Goal: Information Seeking & Learning: Learn about a topic

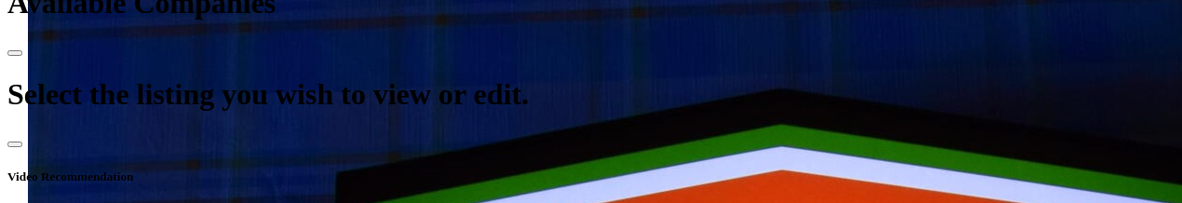
scroll to position [745, 0]
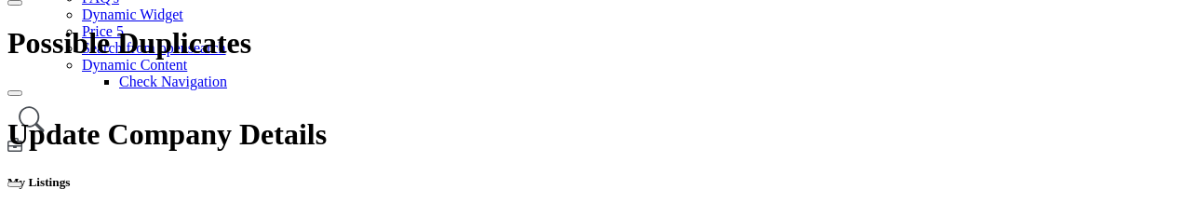
scroll to position [466, 0]
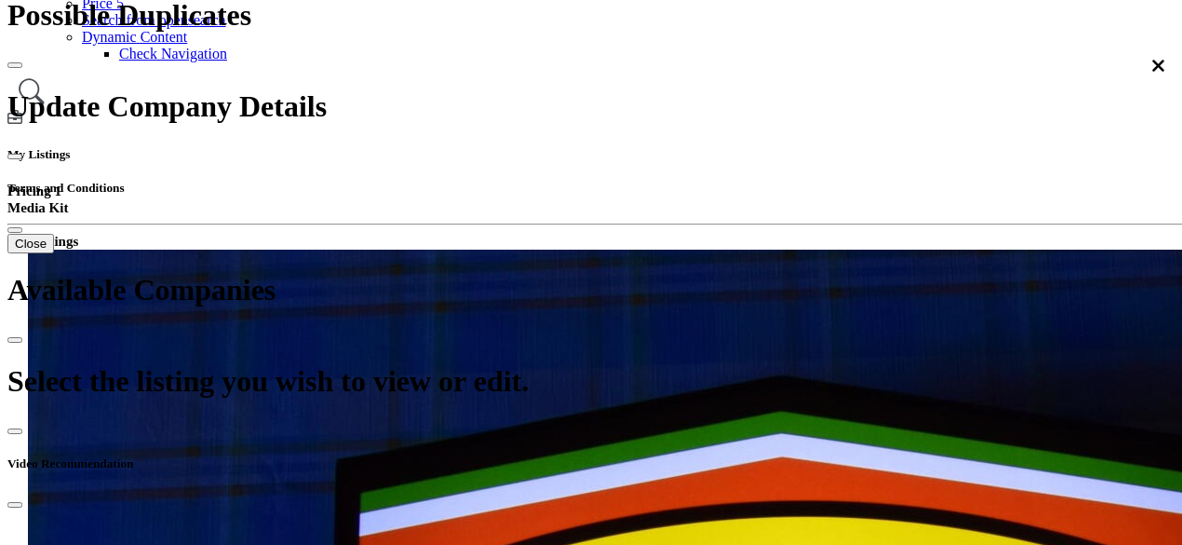
scroll to position [466, 0]
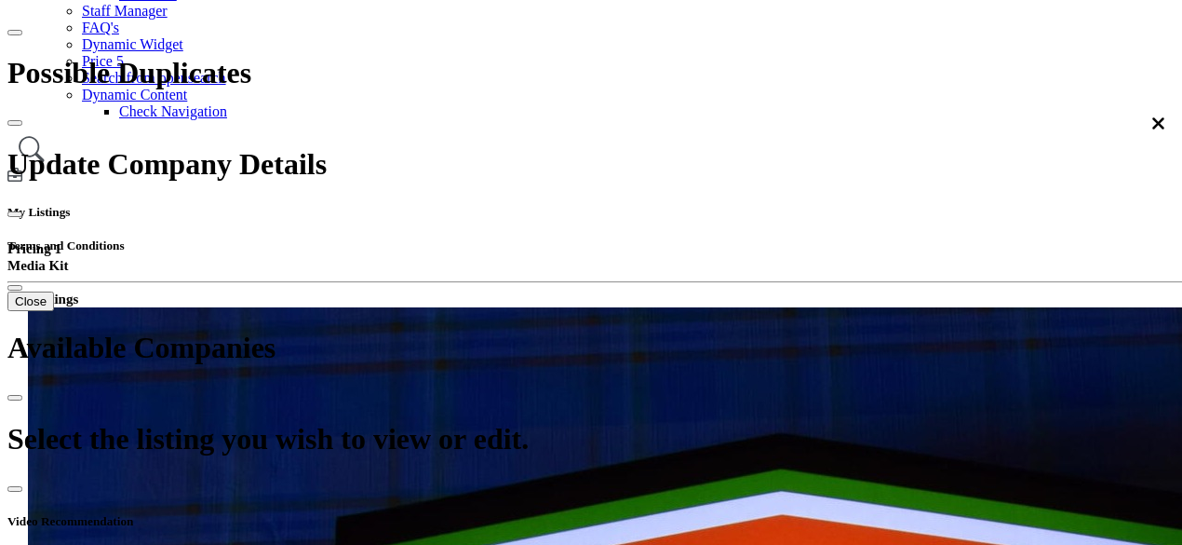
scroll to position [279, 0]
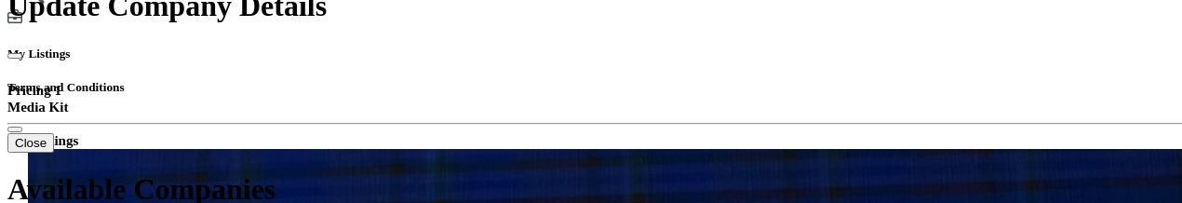
scroll to position [372, 0]
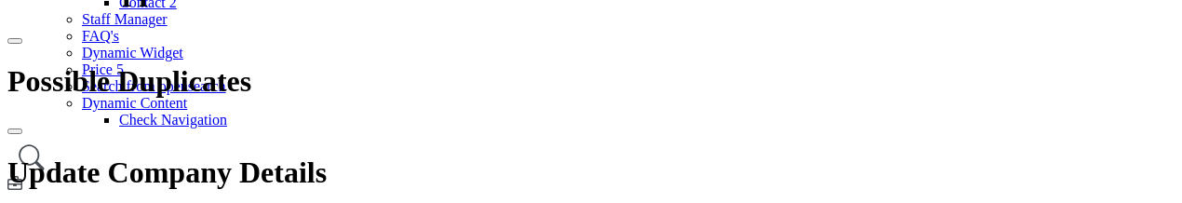
scroll to position [372, 0]
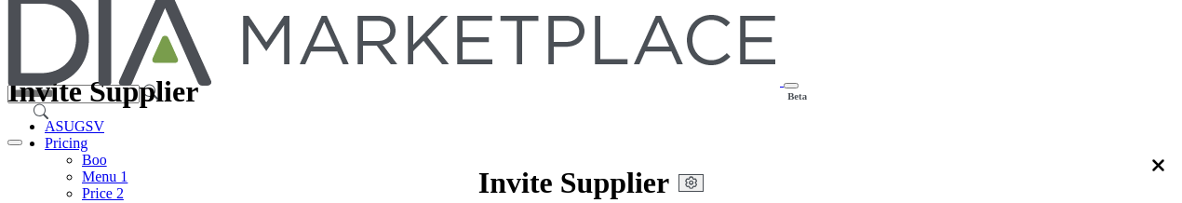
scroll to position [0, 0]
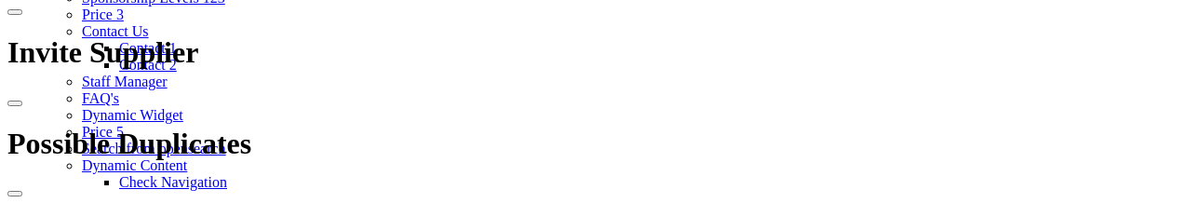
scroll to position [372, 0]
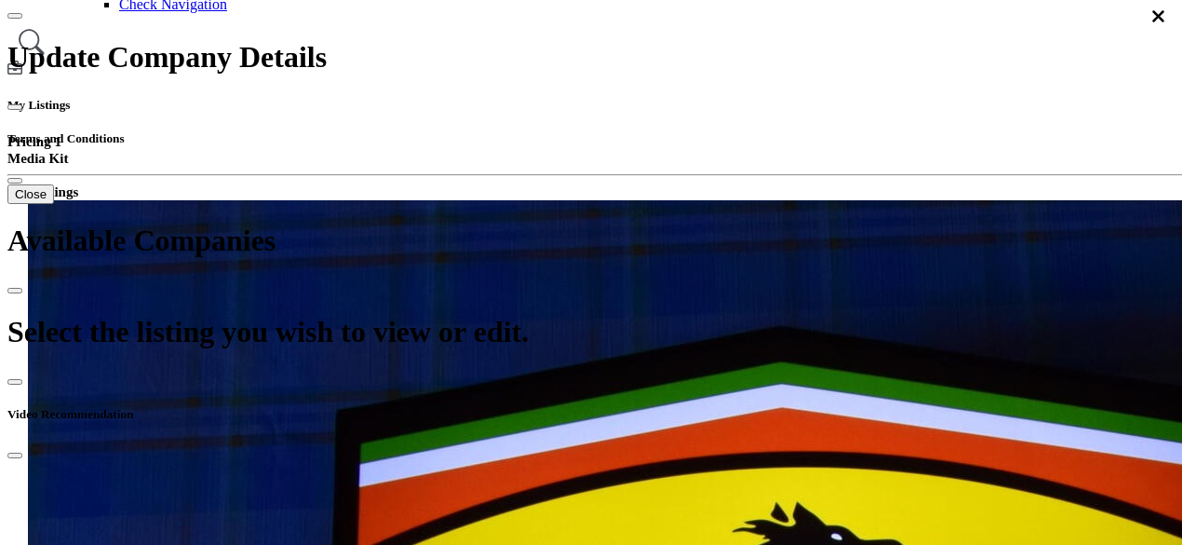
scroll to position [483, 0]
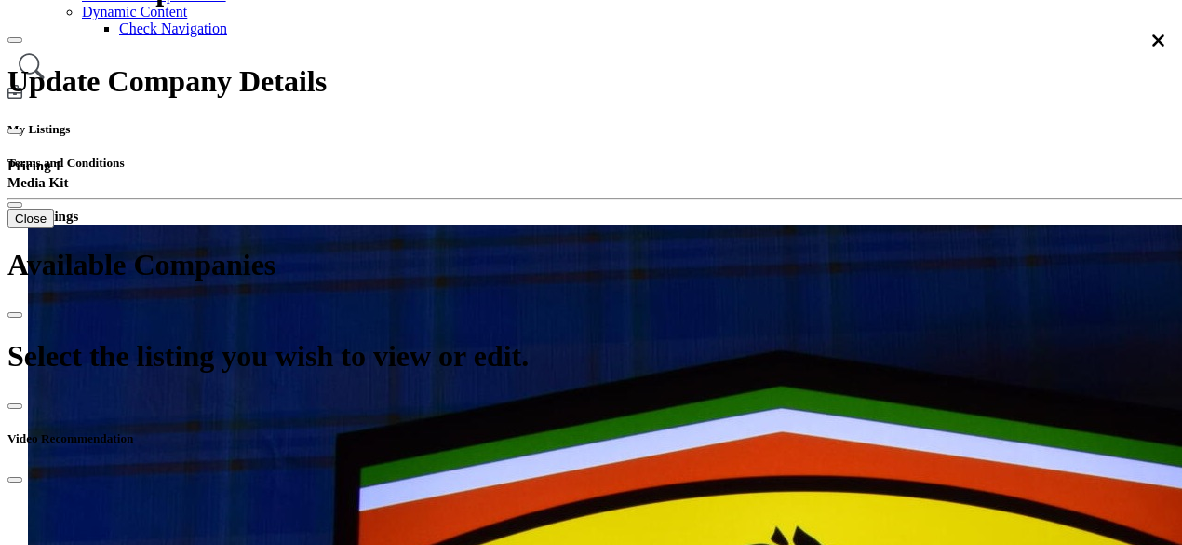
click at [530, 202] on div "Newest" at bounding box center [573, 284] width 209 height 17
type input "*******"
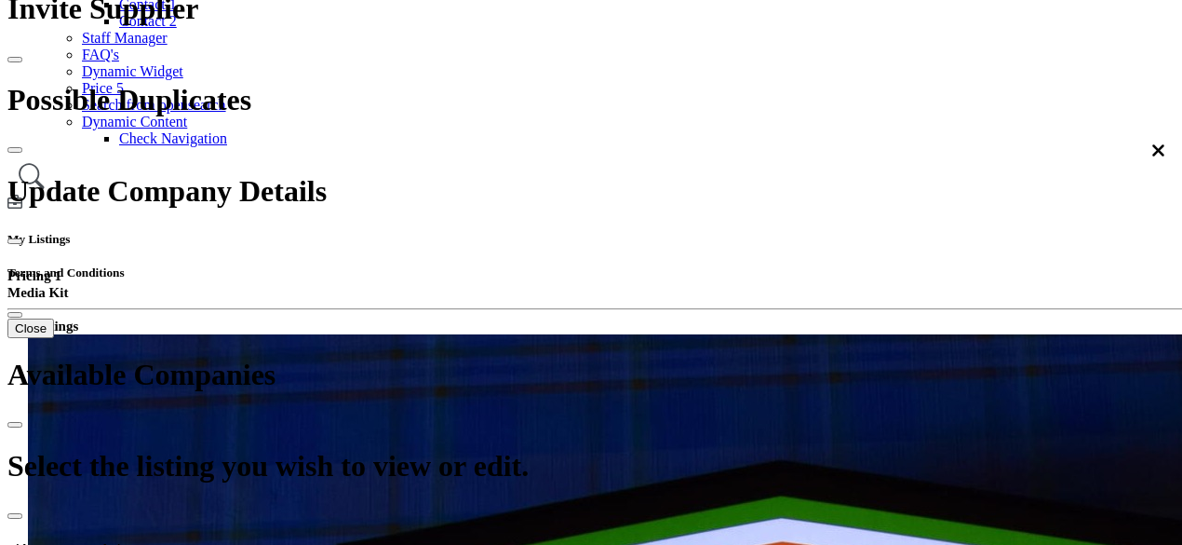
scroll to position [111, 0]
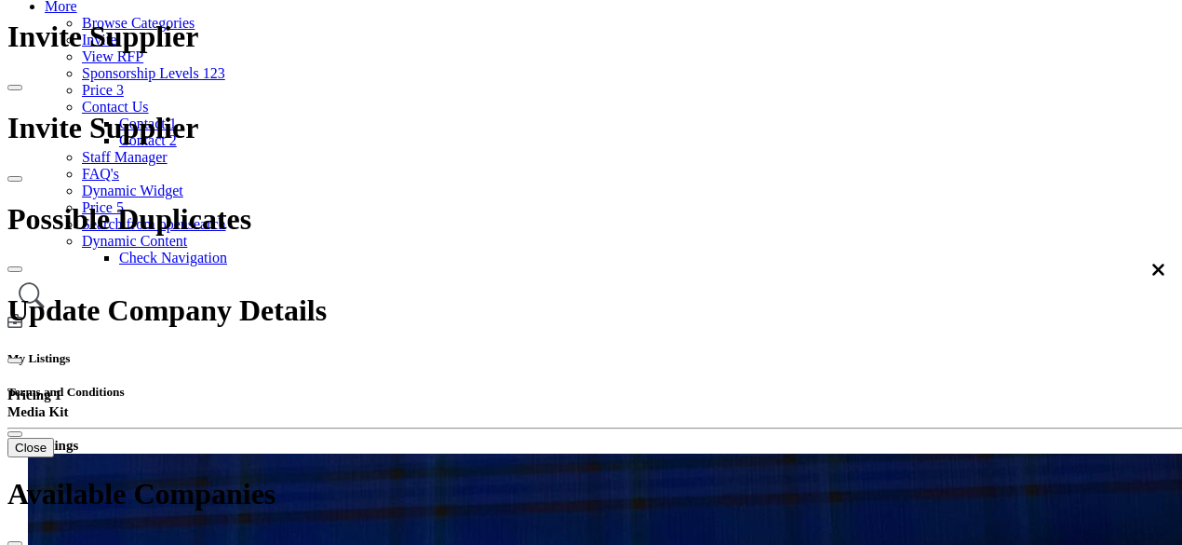
scroll to position [372, 0]
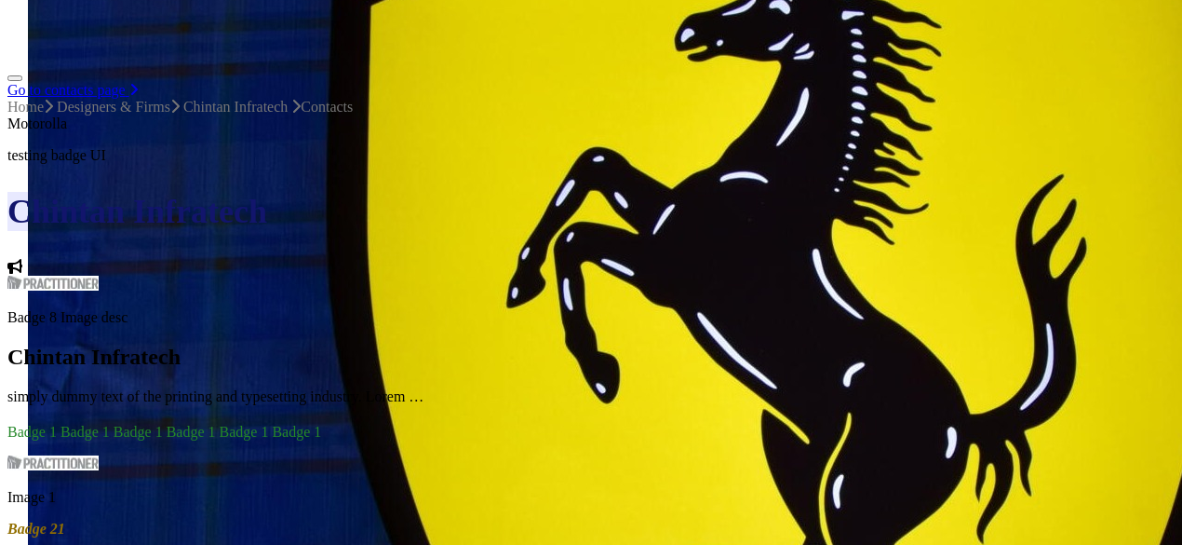
scroll to position [1024, 0]
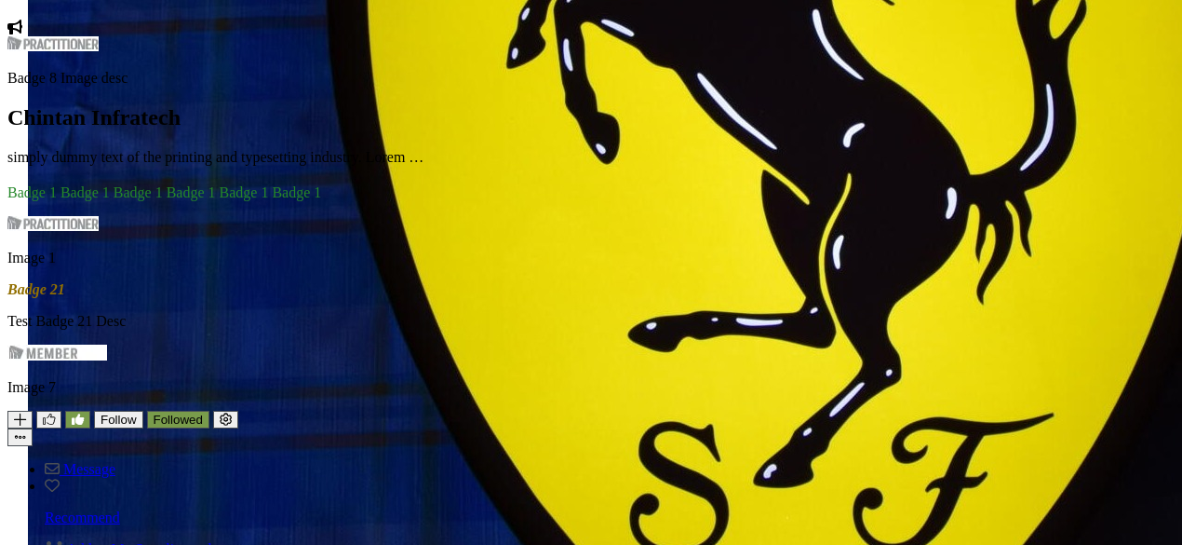
scroll to position [1583, 0]
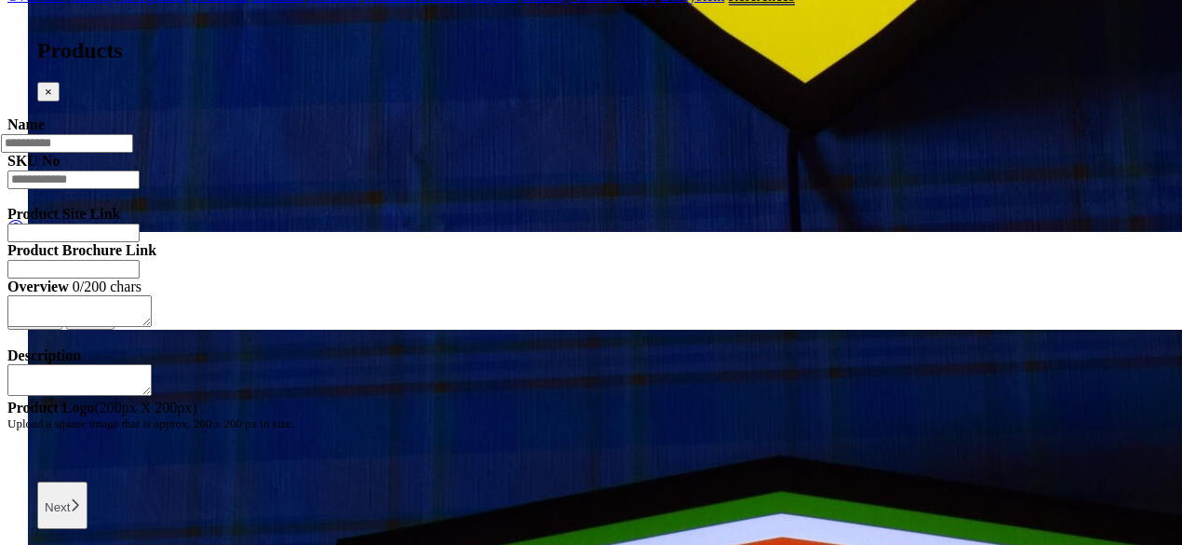
scroll to position [2421, 0]
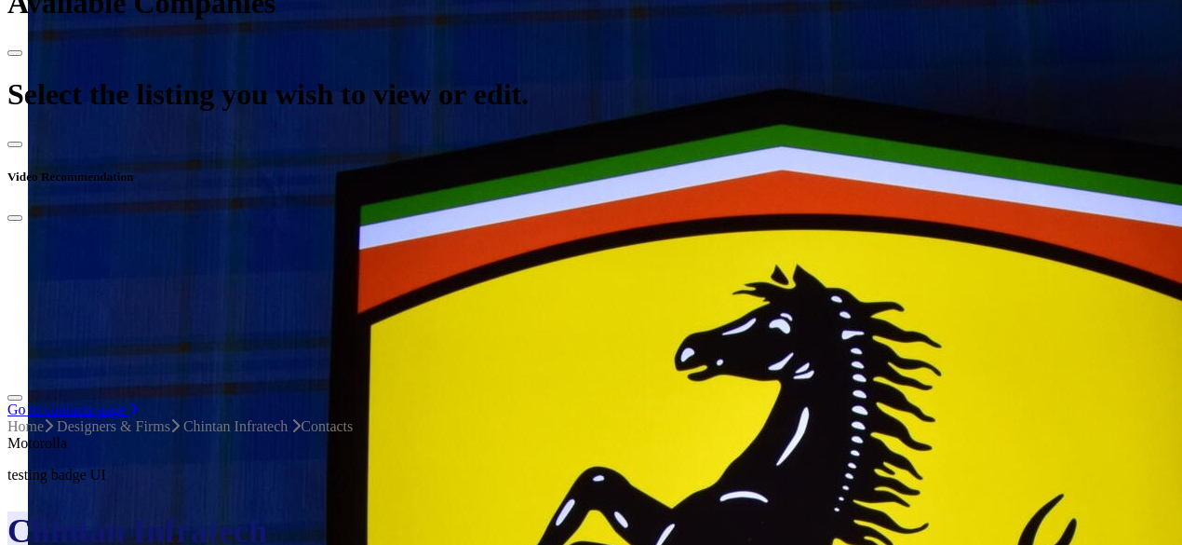
scroll to position [372, 0]
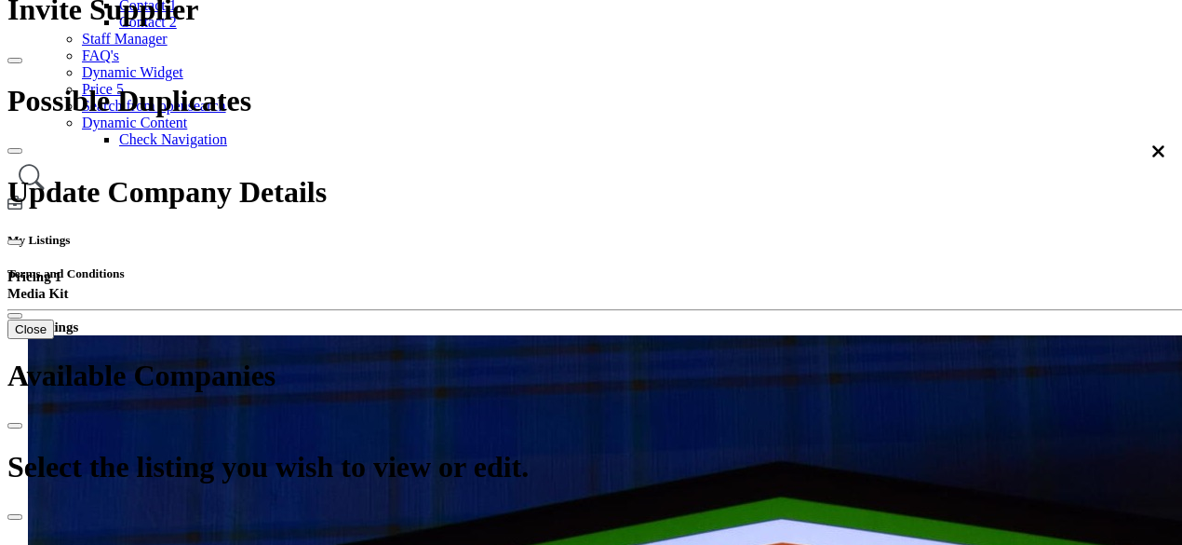
type input "*******"
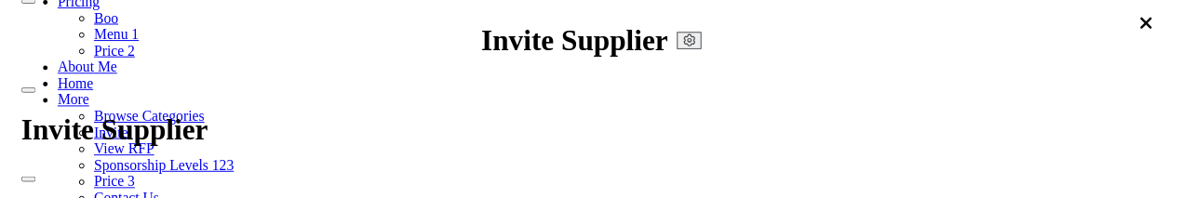
scroll to position [0, 0]
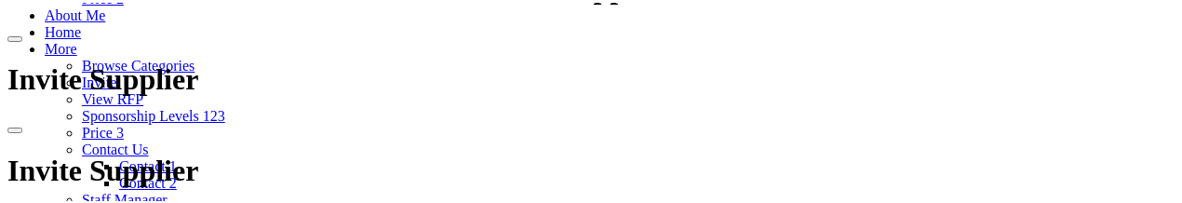
scroll to position [466, 0]
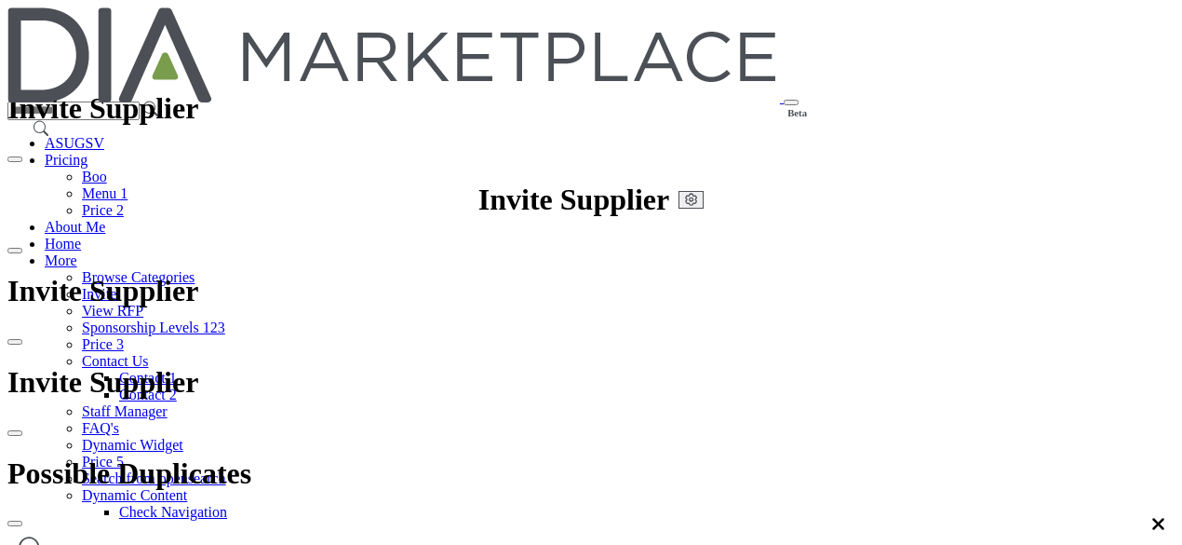
scroll to position [466, 0]
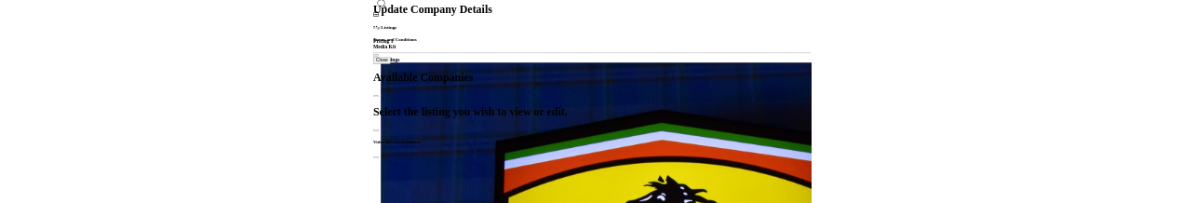
scroll to position [466, 0]
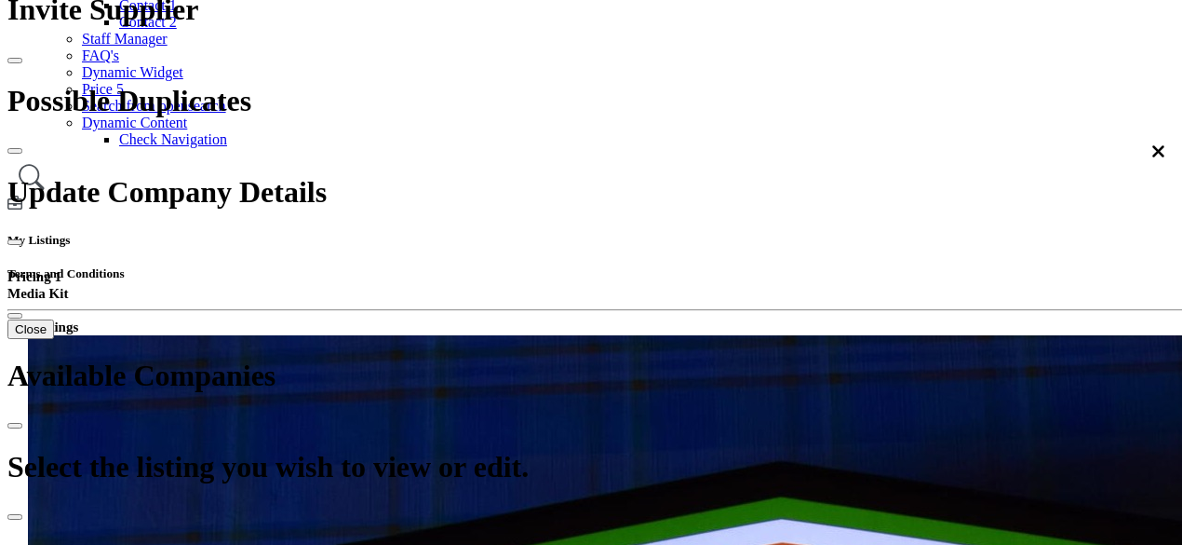
scroll to position [372, 0]
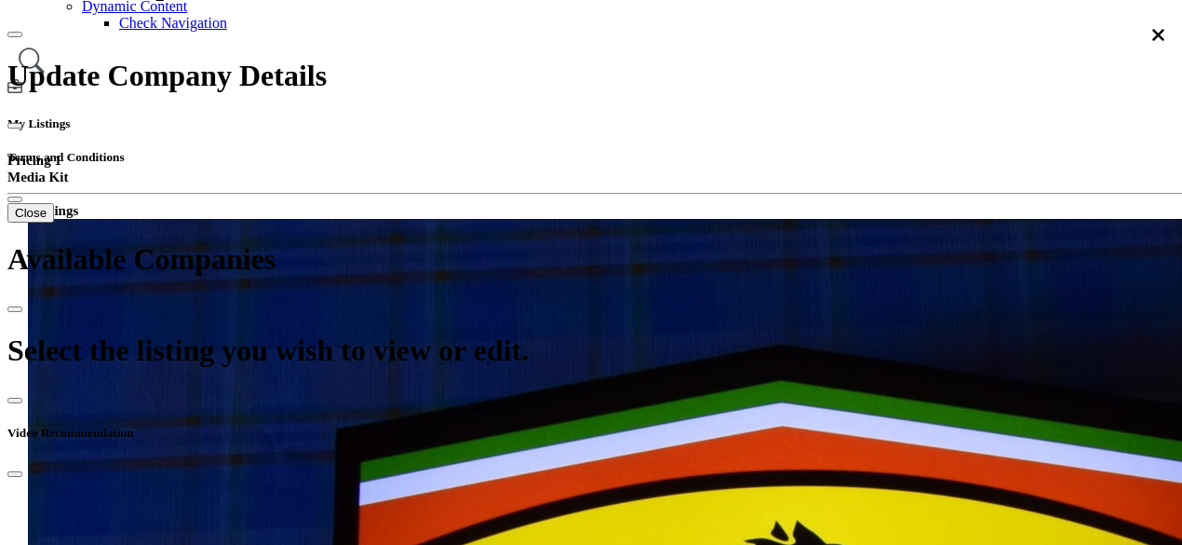
scroll to position [652, 0]
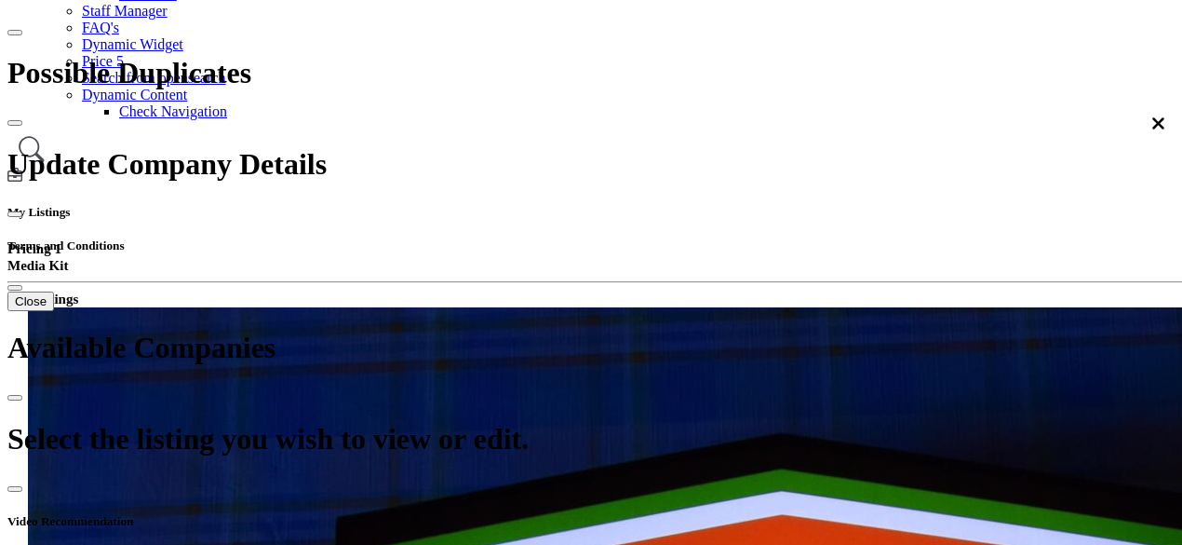
scroll to position [279, 0]
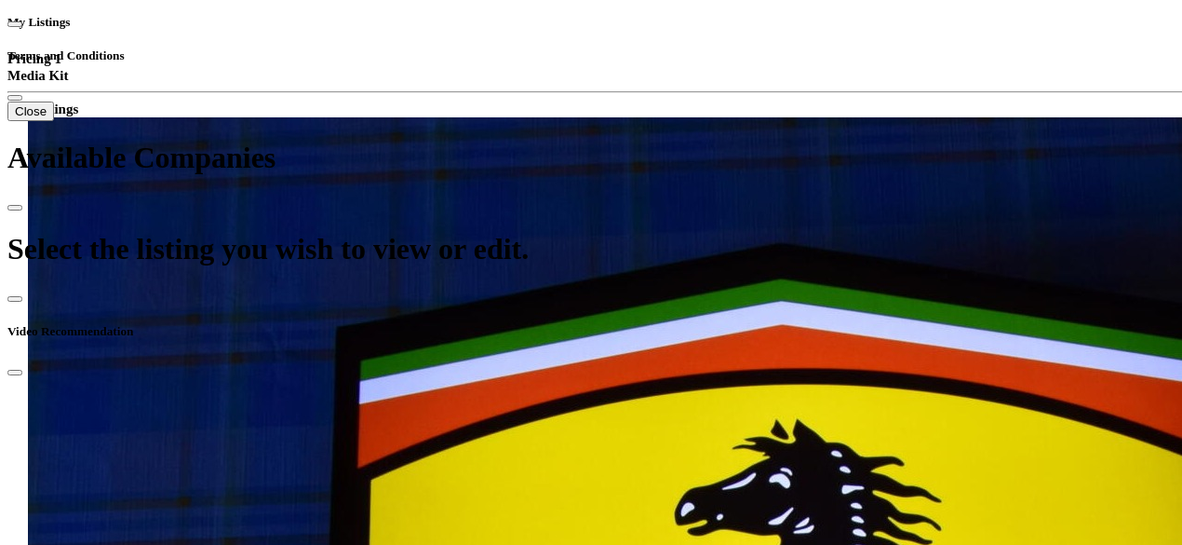
scroll to position [652, 0]
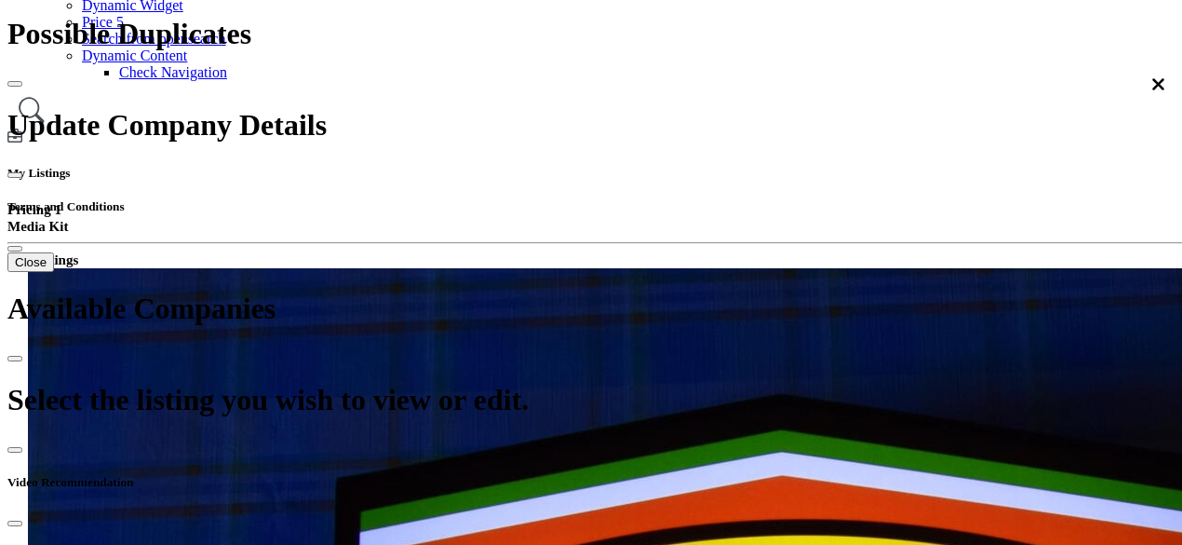
scroll to position [466, 0]
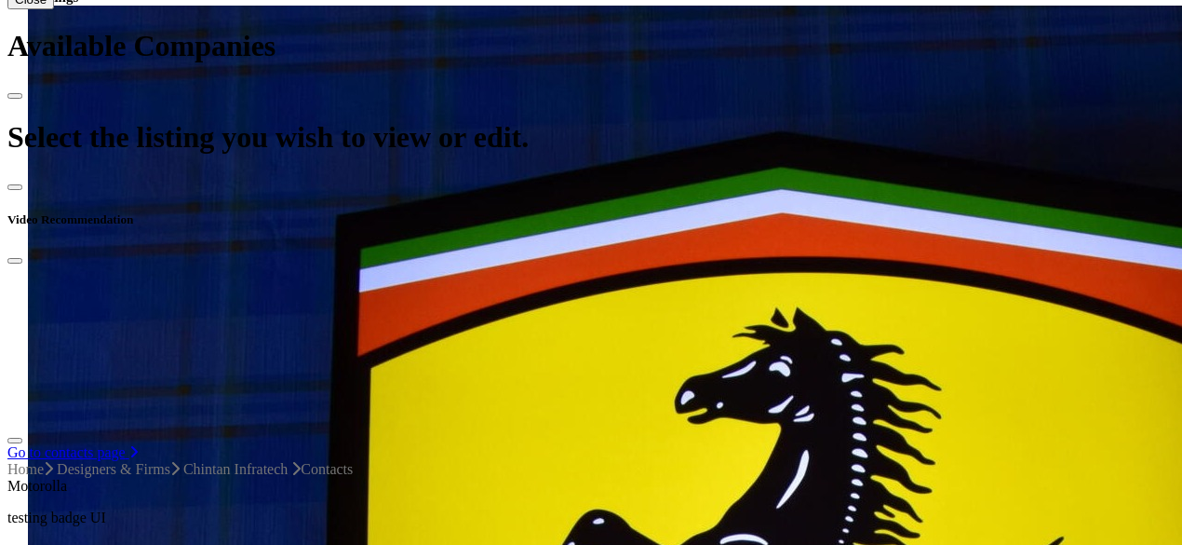
scroll to position [559, 0]
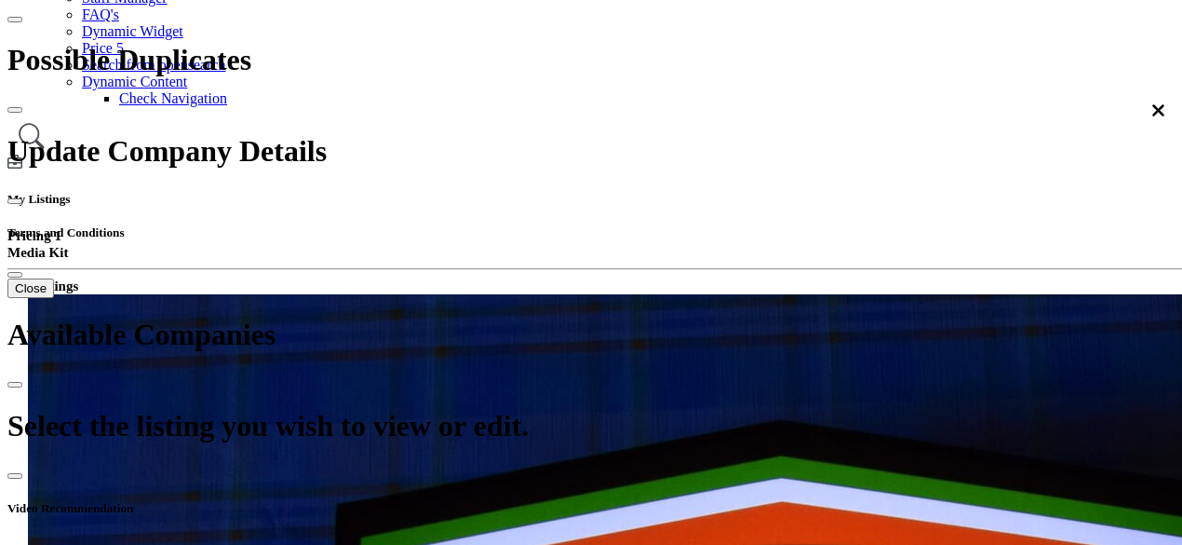
scroll to position [186, 0]
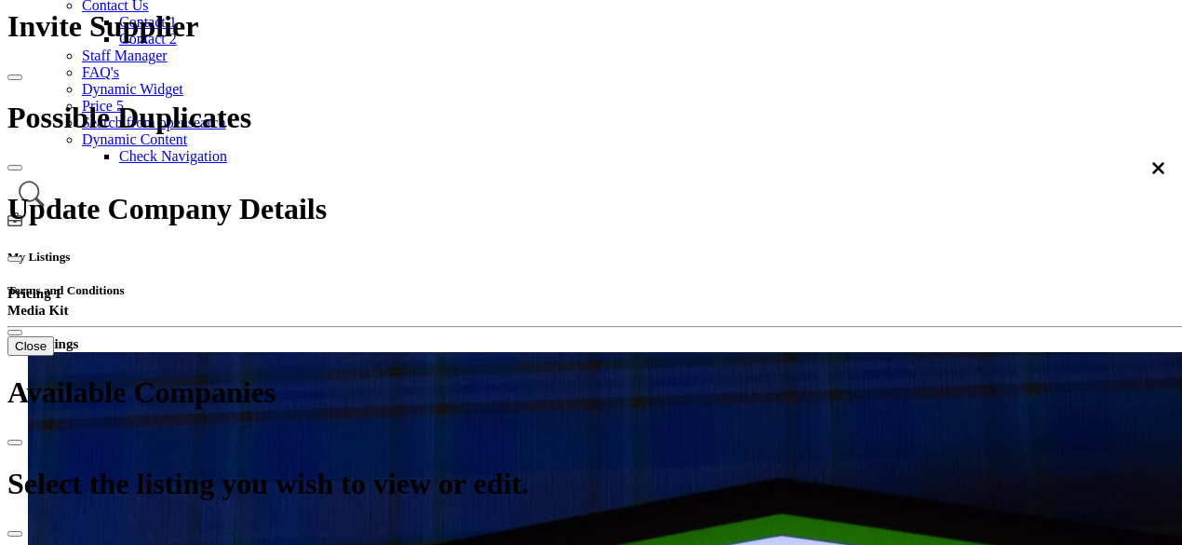
scroll to position [372, 0]
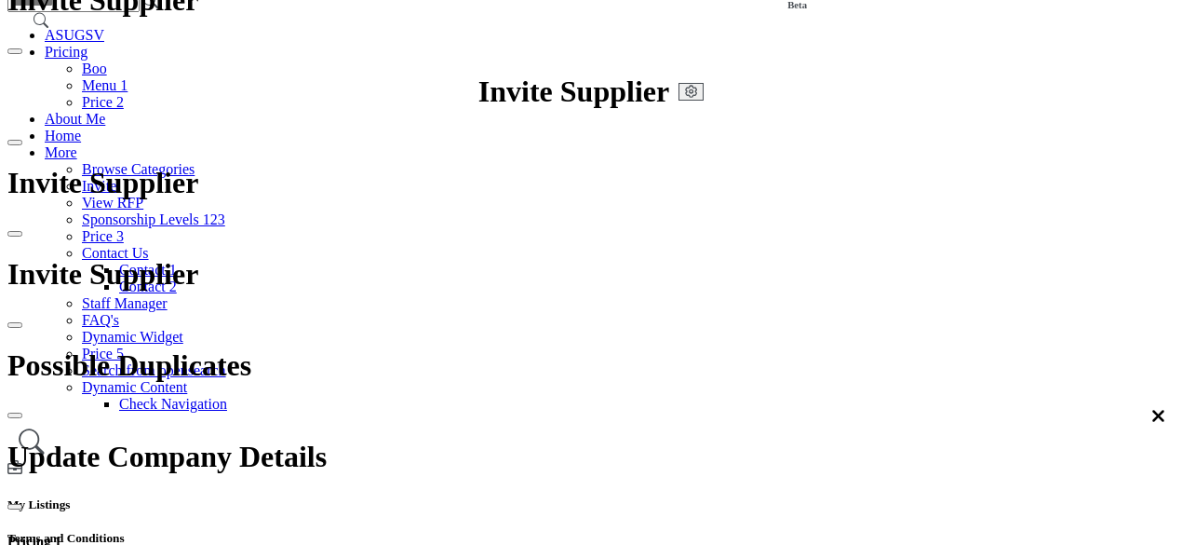
scroll to position [372, 0]
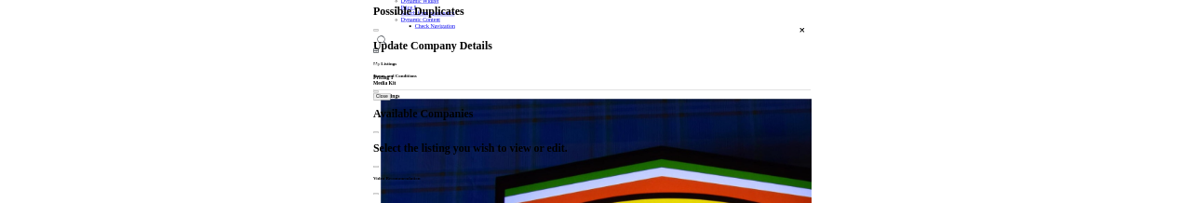
scroll to position [466, 0]
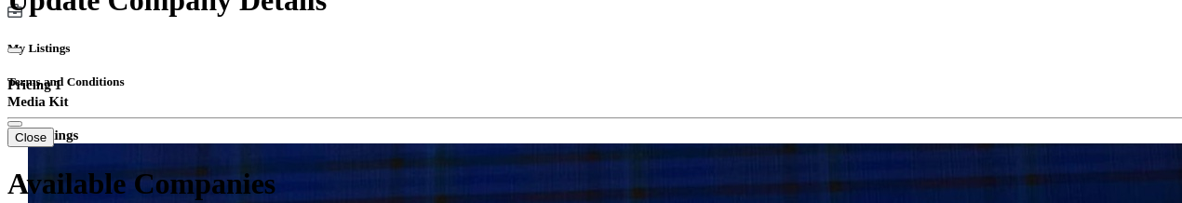
scroll to position [652, 0]
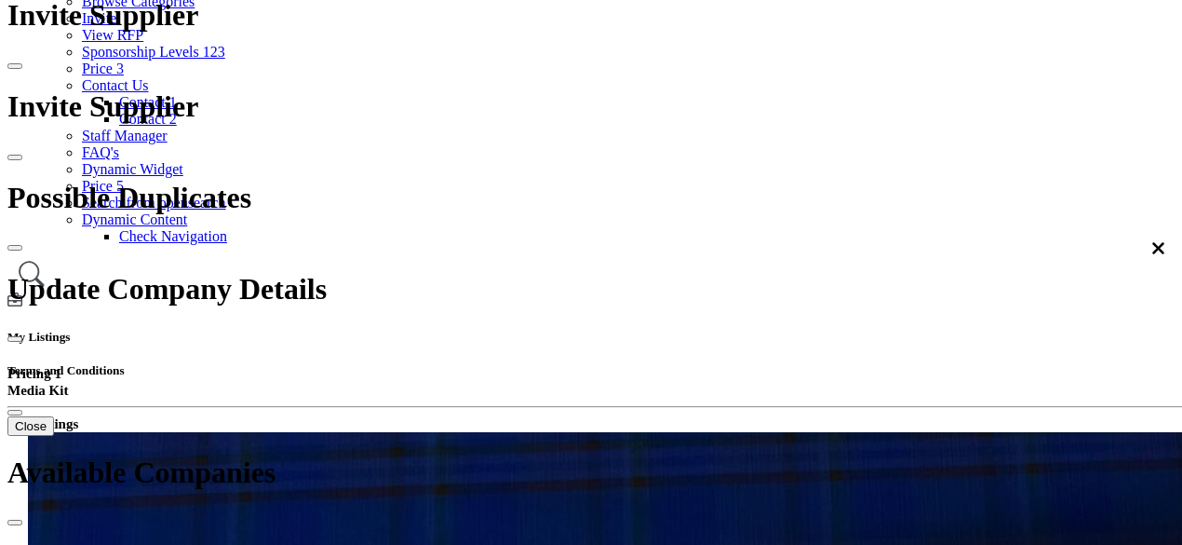
scroll to position [372, 0]
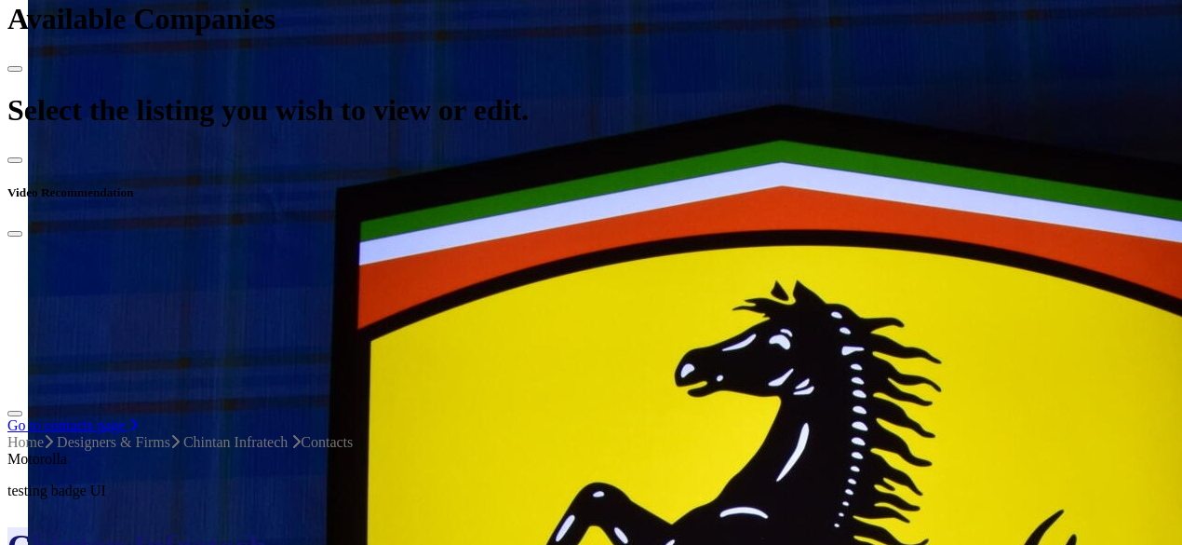
scroll to position [931, 0]
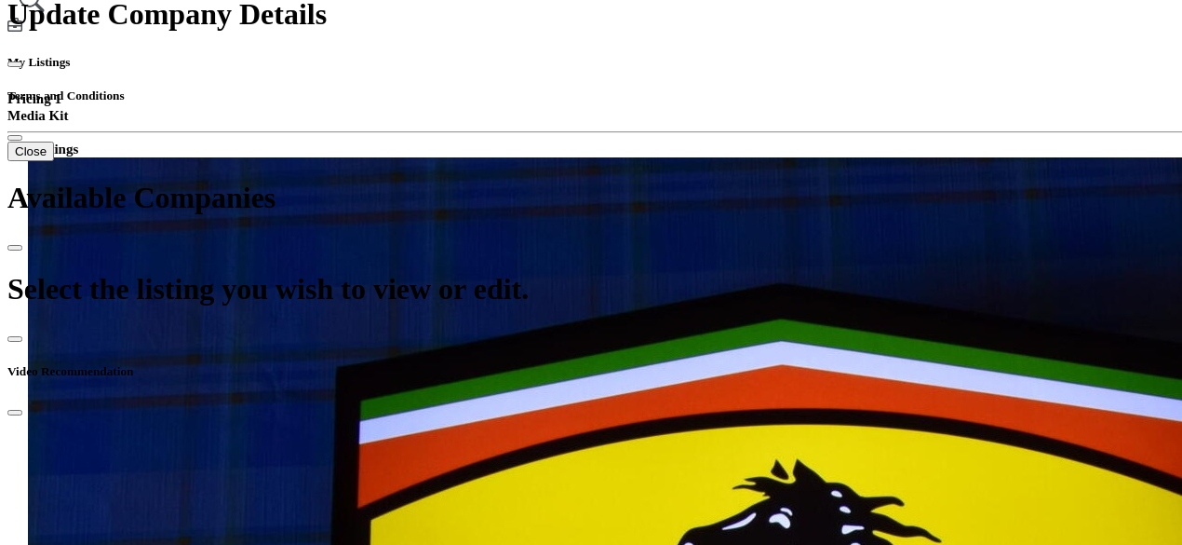
scroll to position [652, 0]
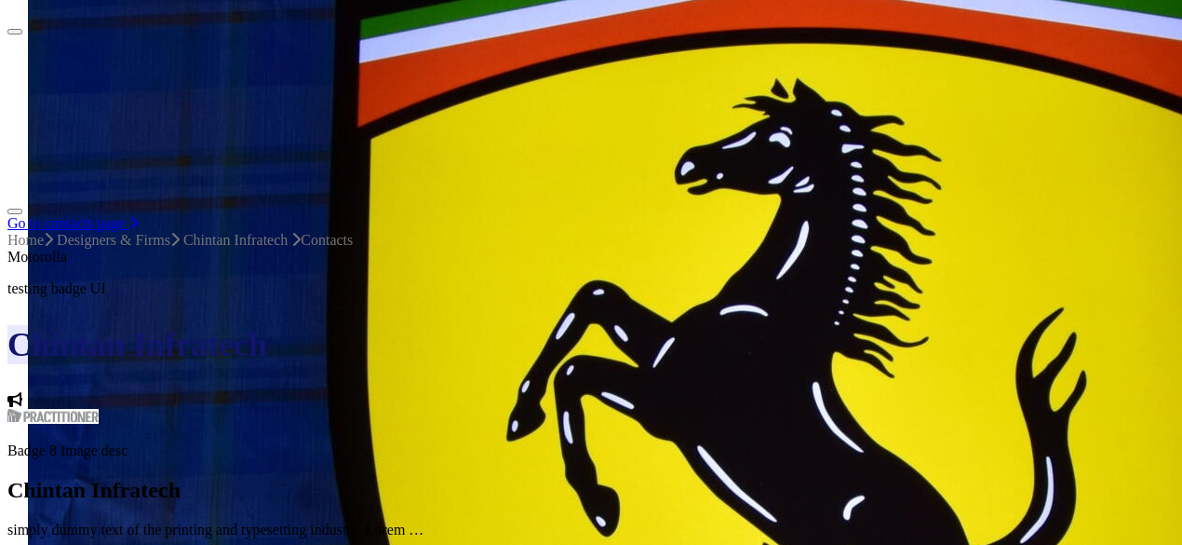
scroll to position [1024, 0]
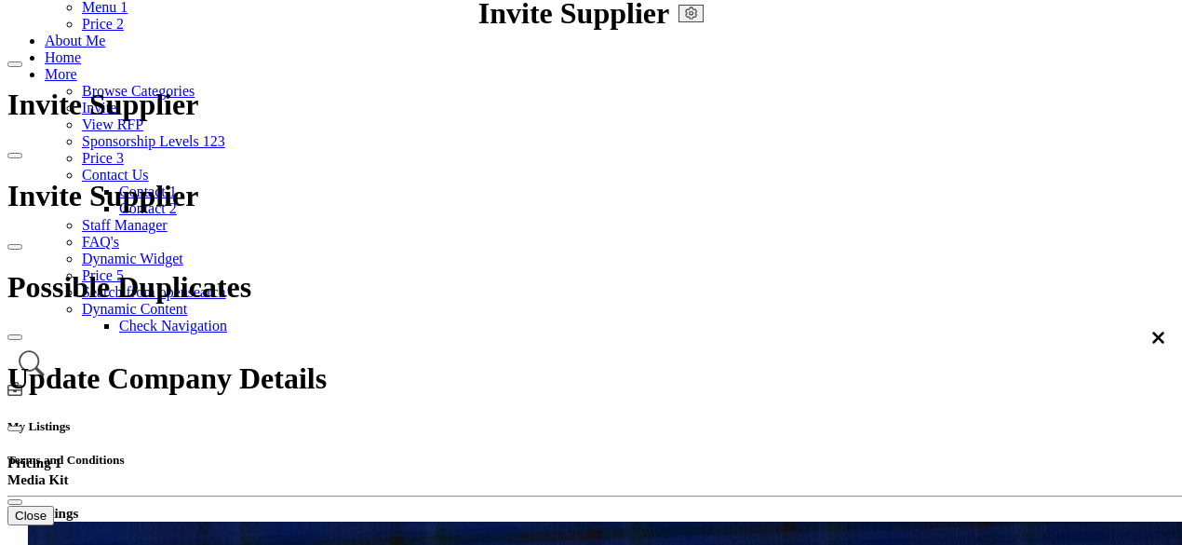
scroll to position [186, 0]
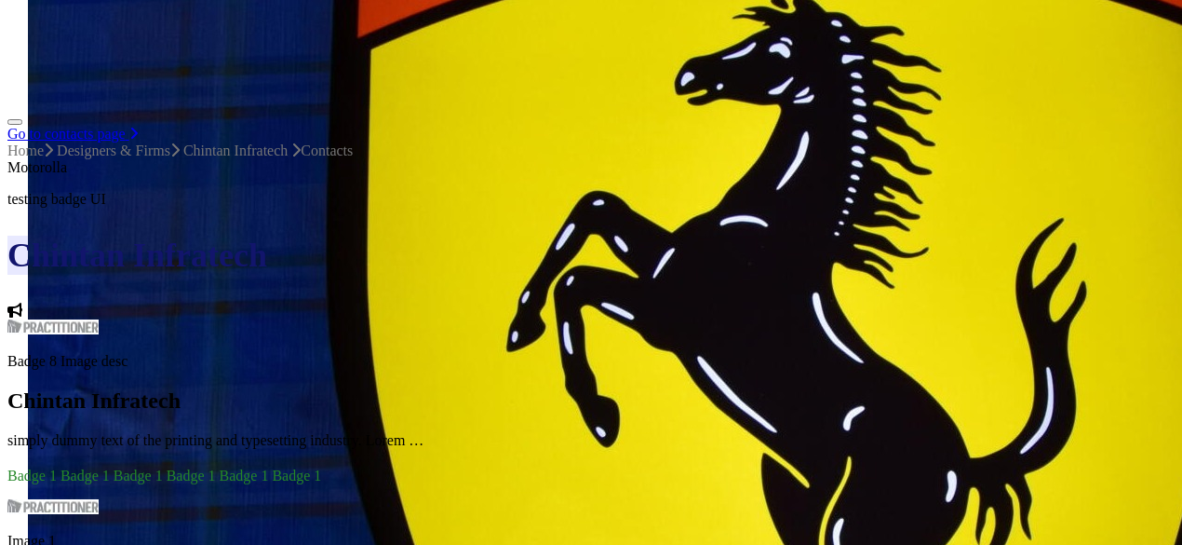
scroll to position [1024, 0]
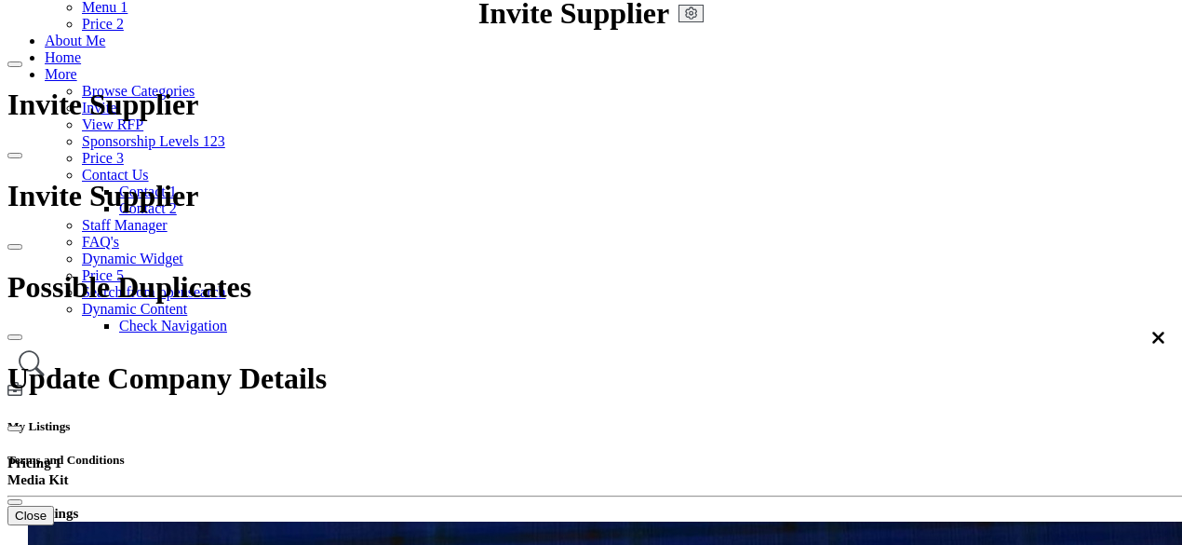
scroll to position [186, 0]
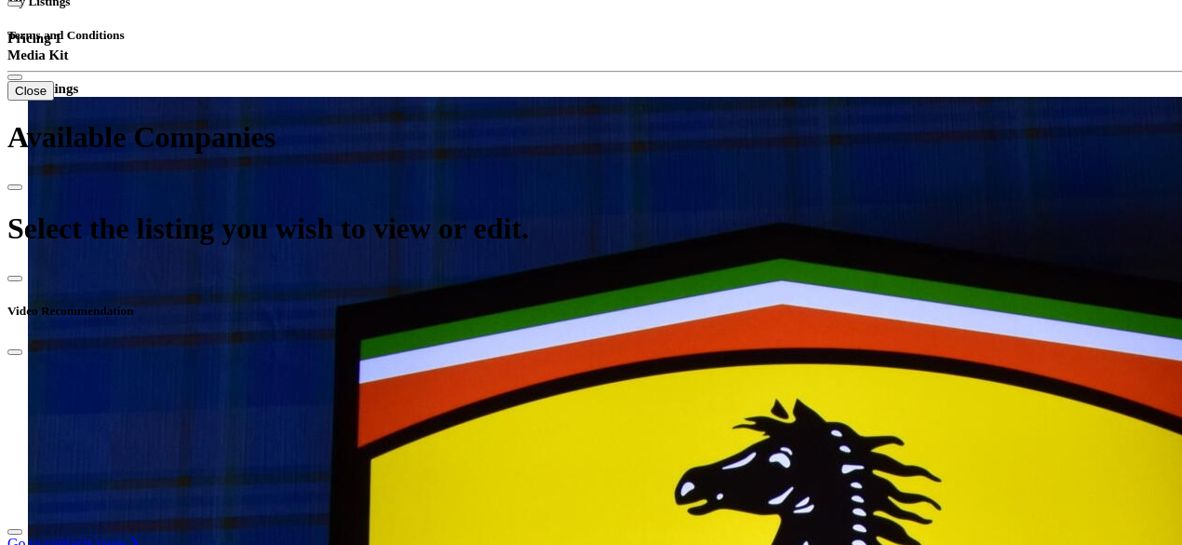
scroll to position [652, 0]
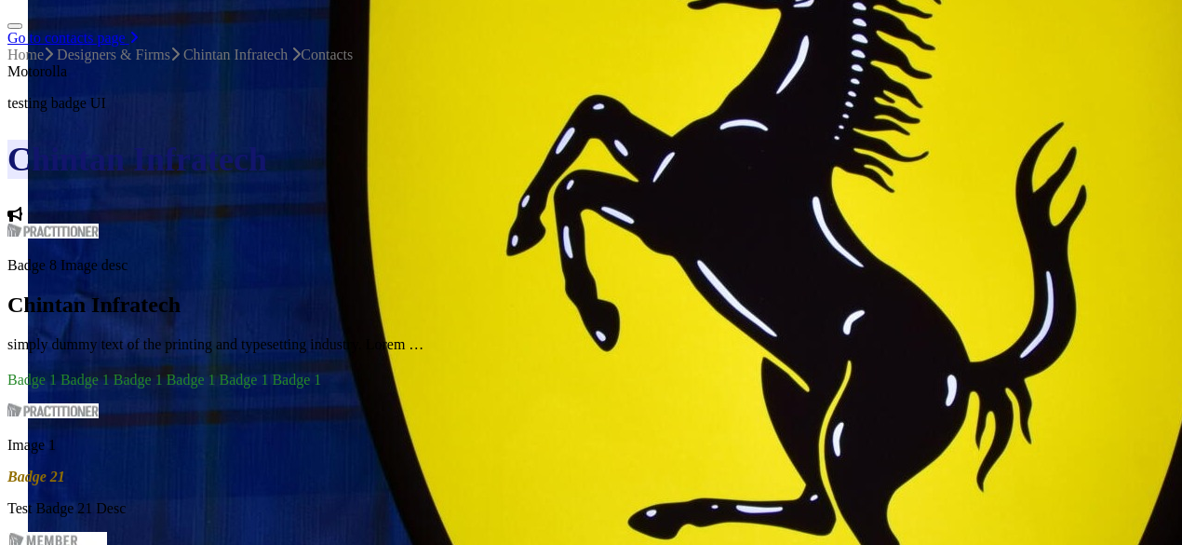
scroll to position [1117, 0]
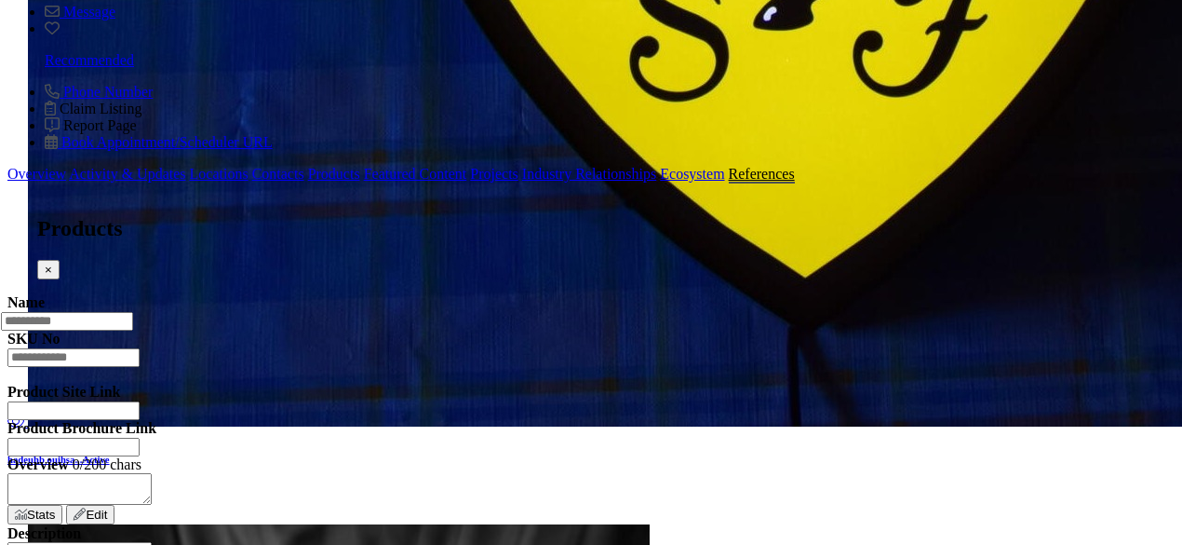
scroll to position [1769, 0]
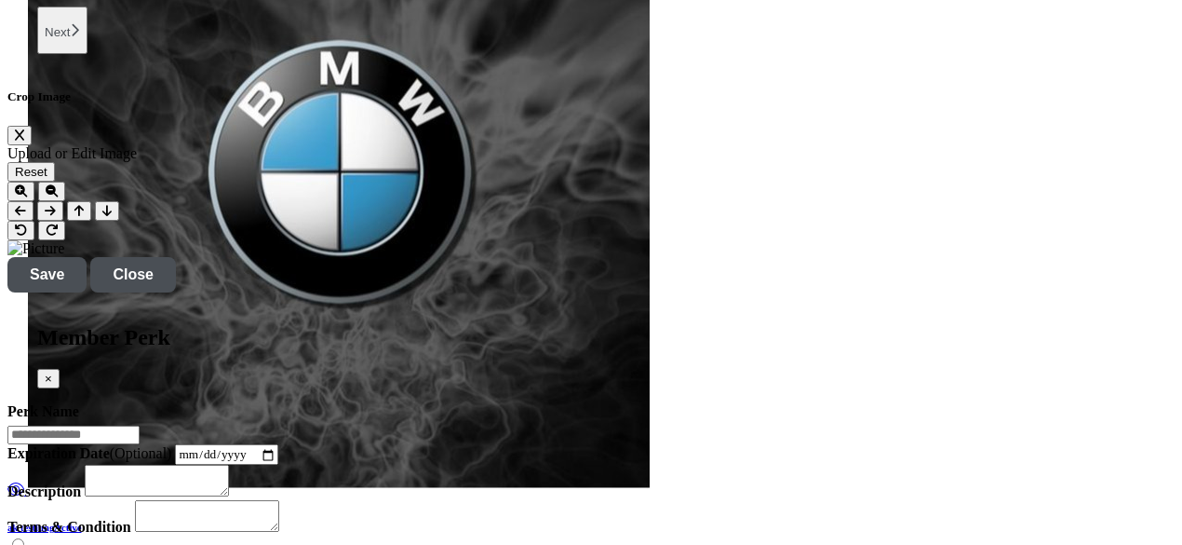
scroll to position [2421, 0]
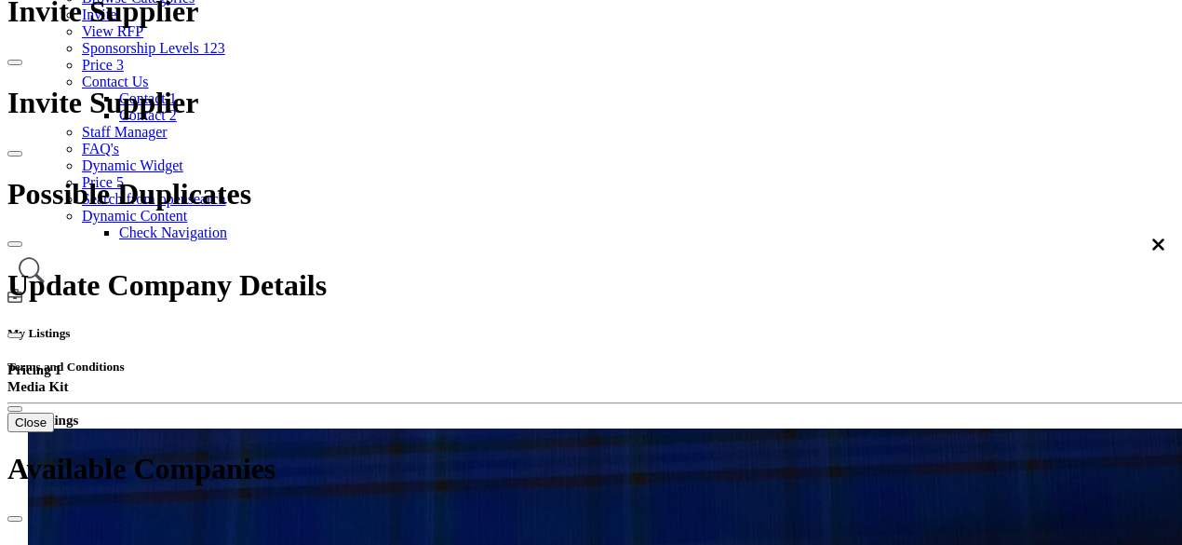
scroll to position [466, 0]
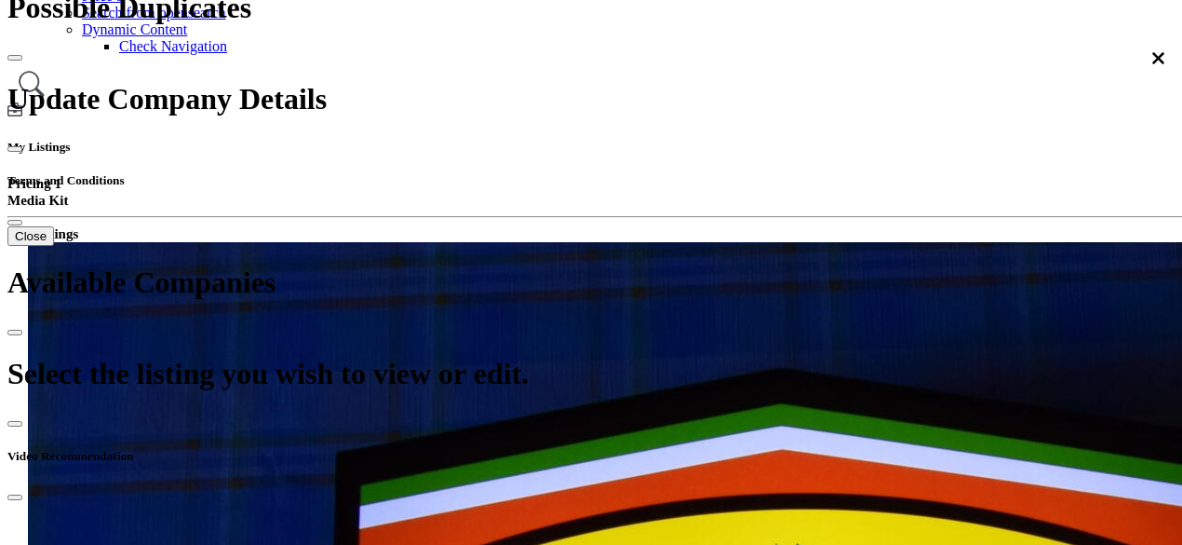
type input "*******"
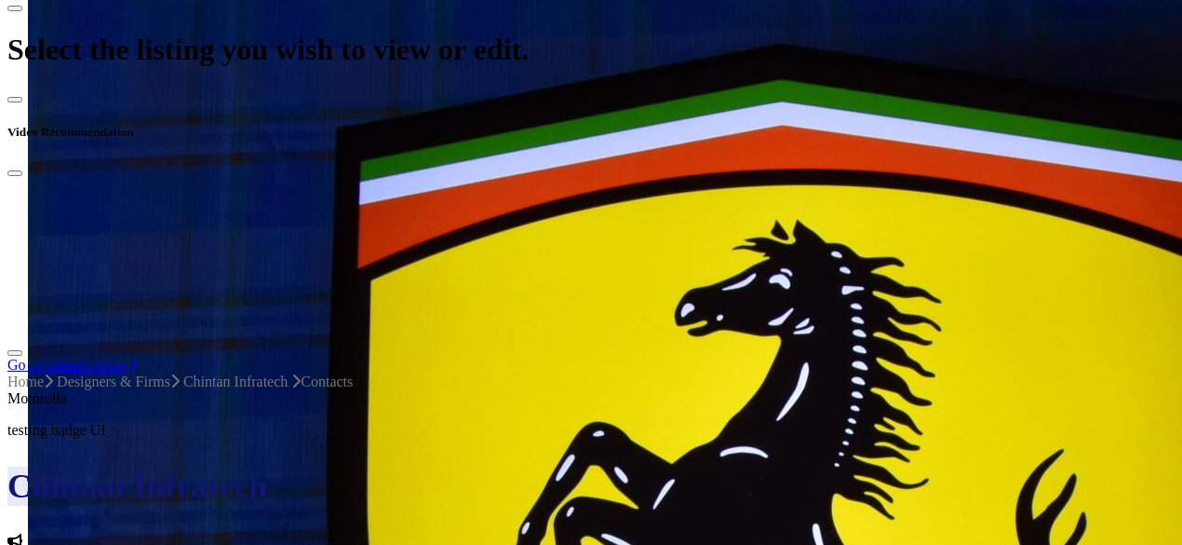
scroll to position [559, 0]
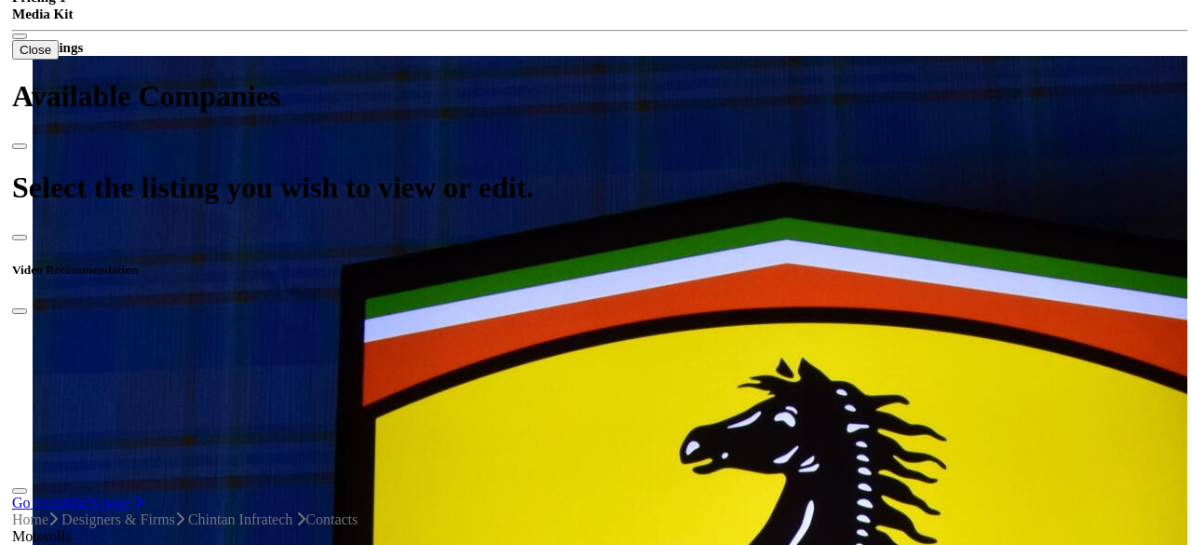
scroll to position [372, 0]
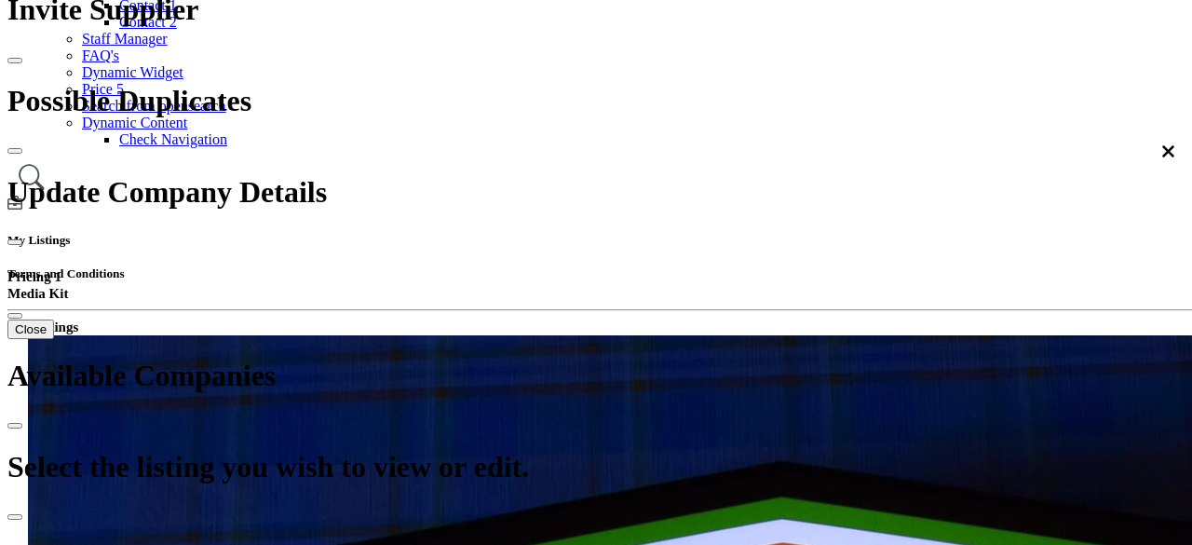
scroll to position [0, 0]
select select "****"
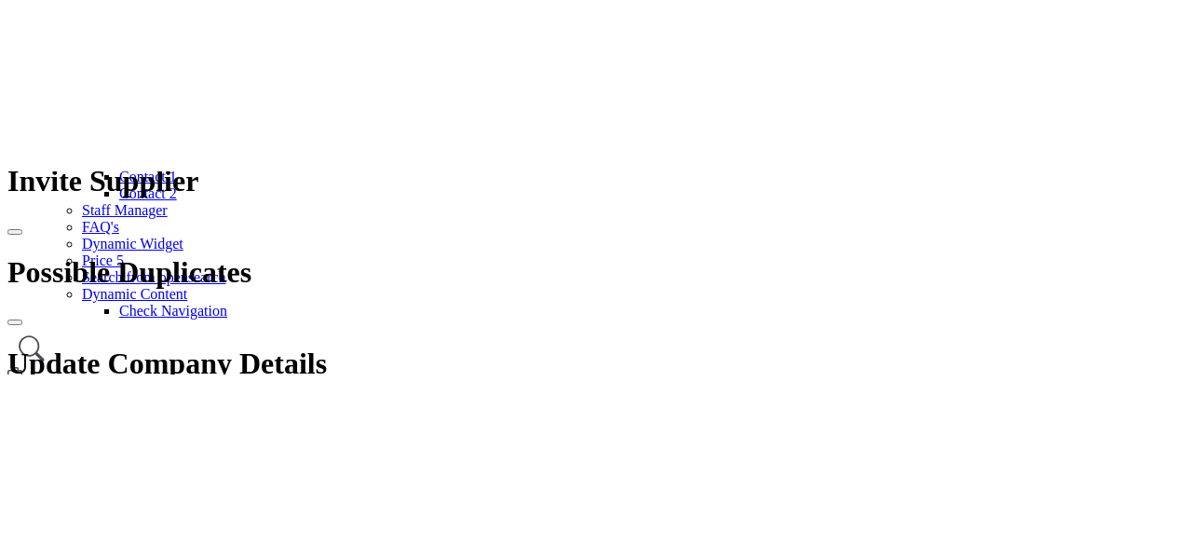
scroll to position [43, 0]
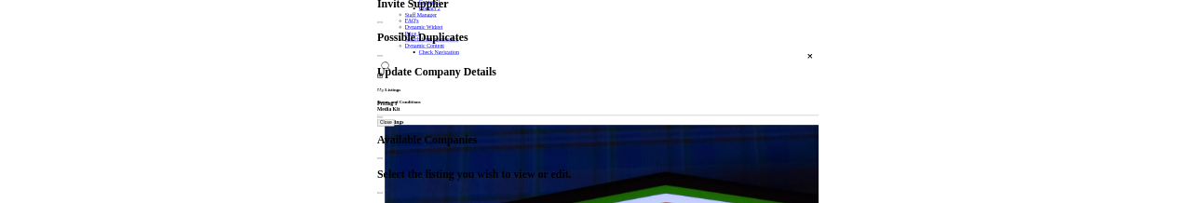
scroll to position [943, 0]
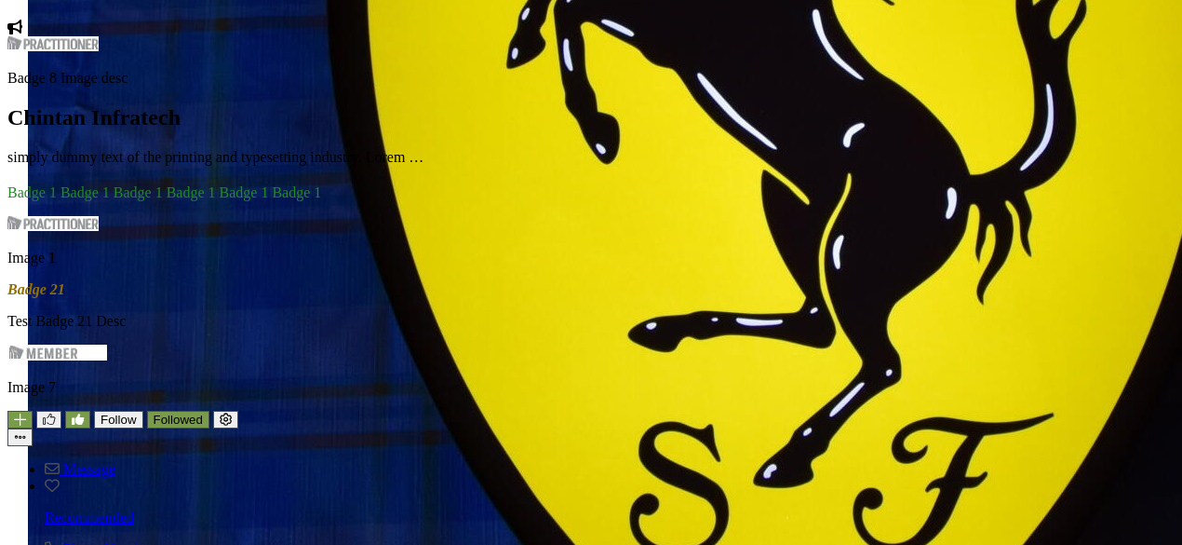
scroll to position [601, 0]
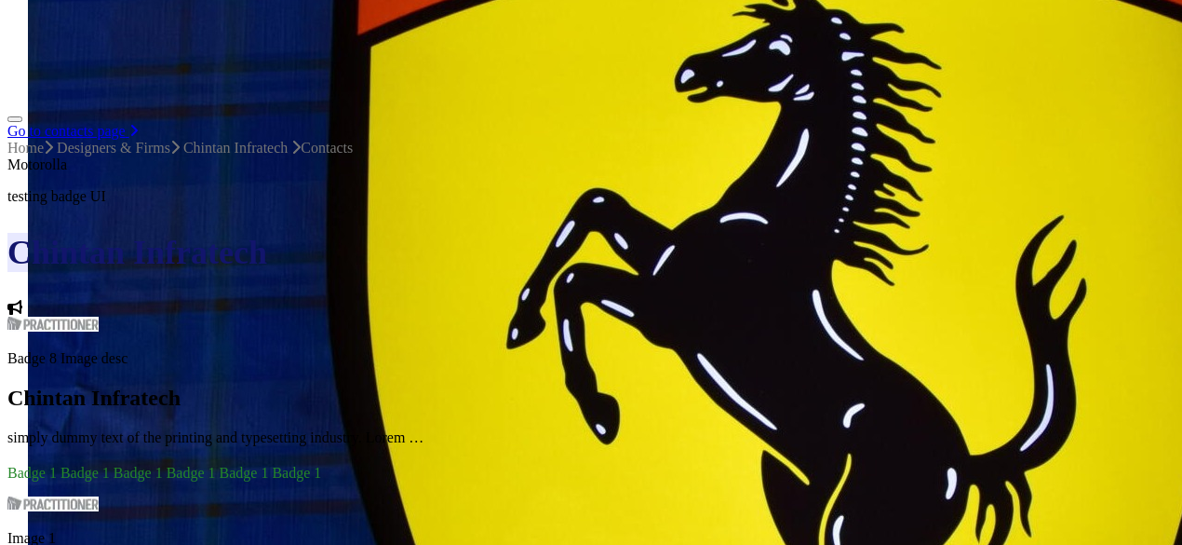
scroll to position [1322, 0]
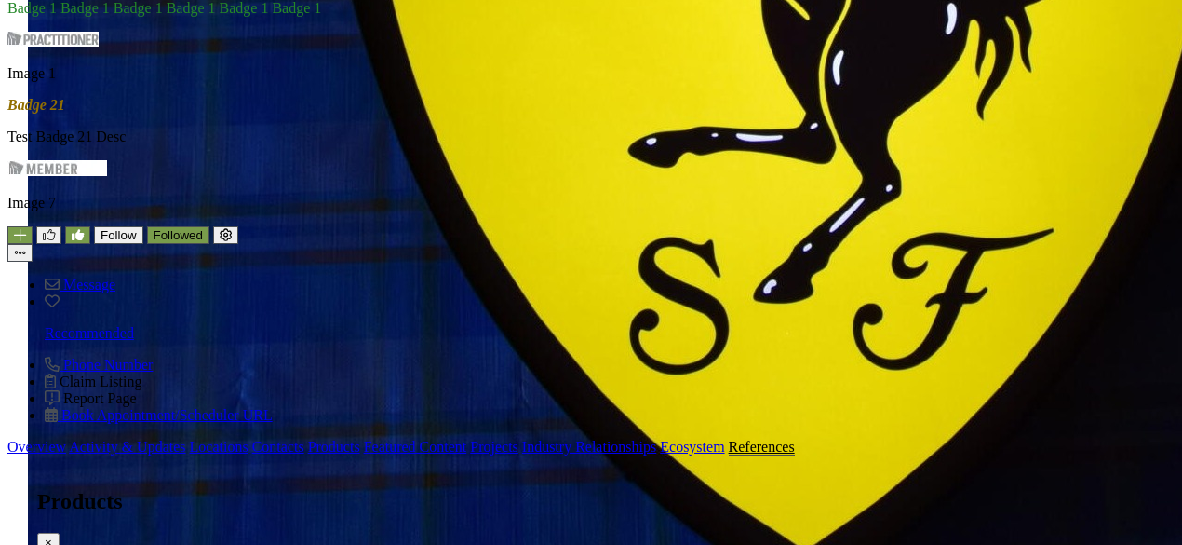
scroll to position [1788, 0]
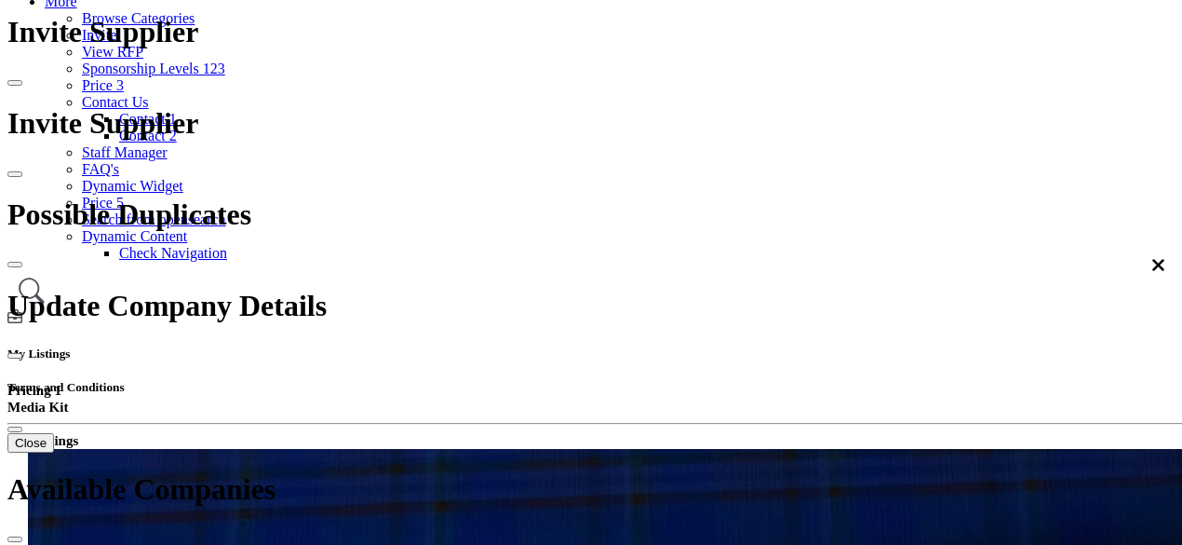
scroll to position [205, 0]
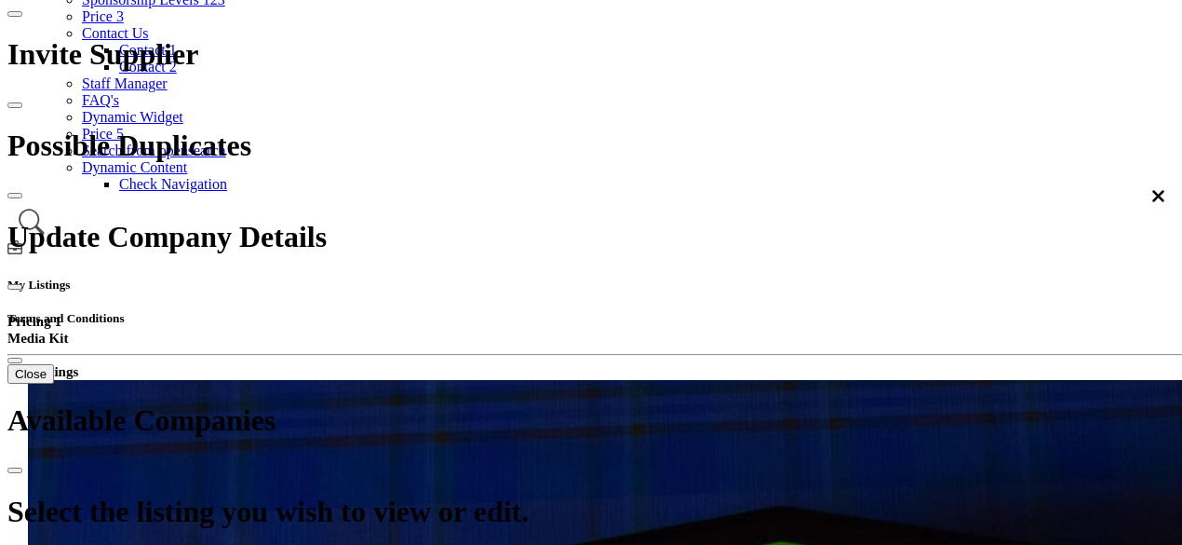
scroll to position [298, 0]
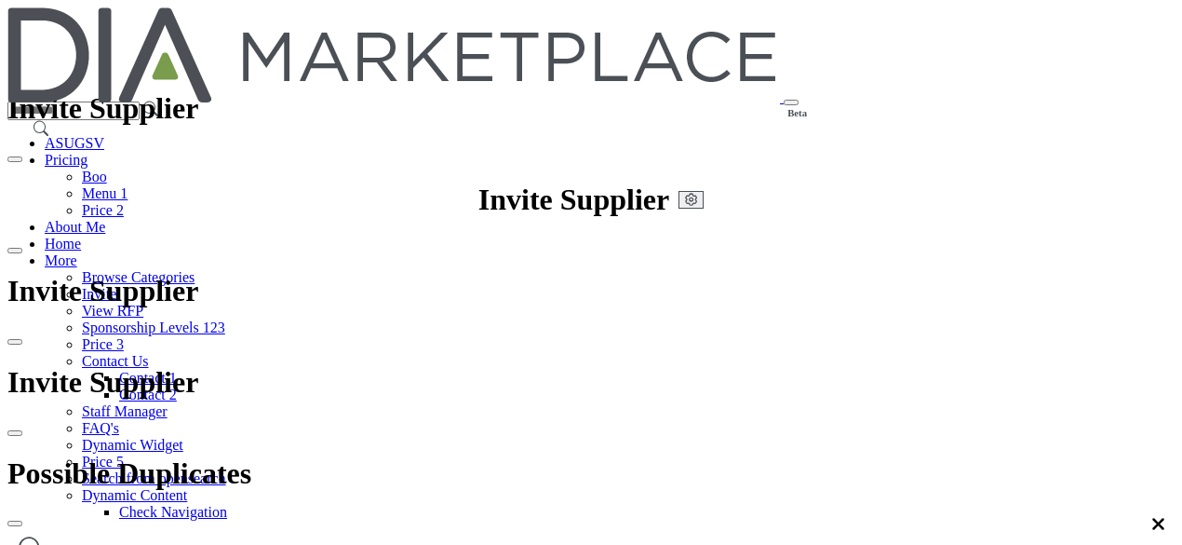
scroll to position [186, 0]
